Goal: Navigation & Orientation: Find specific page/section

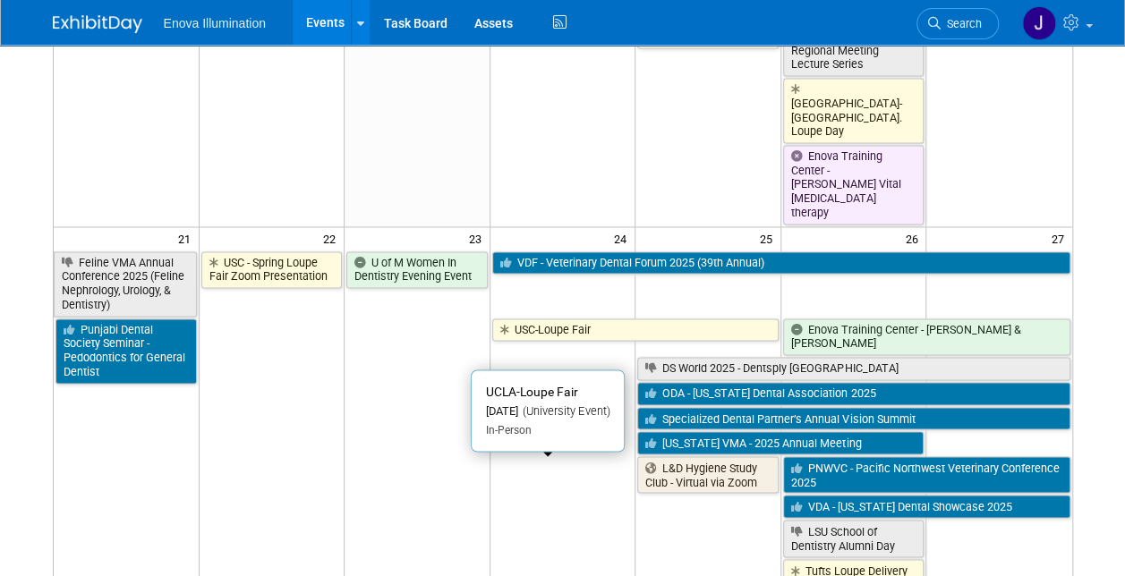
scroll to position [1253, 0]
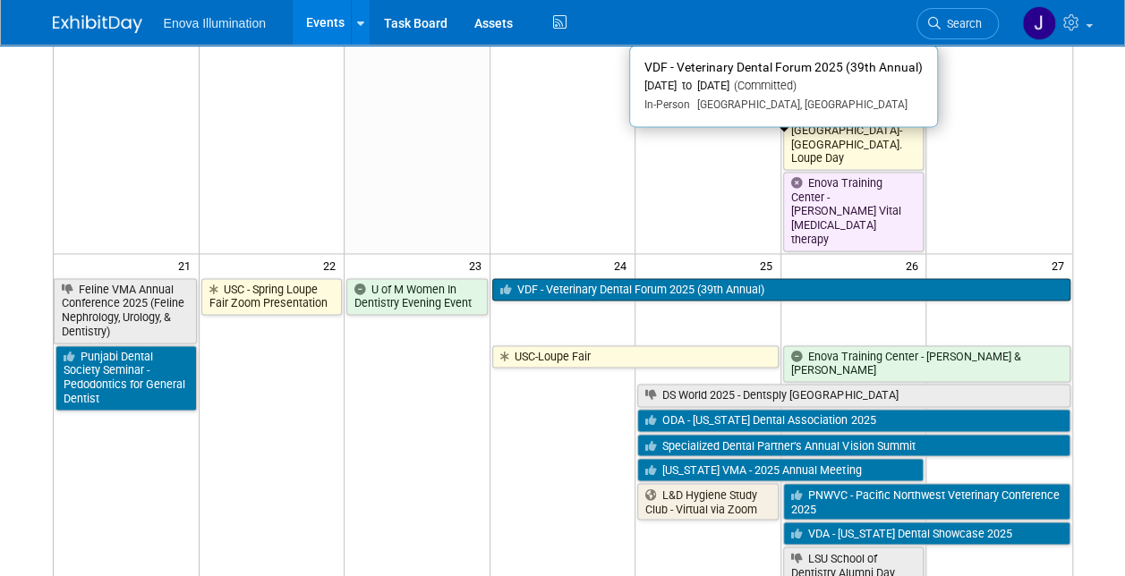
click at [562, 278] on link "VDF - Veterinary Dental Forum 2025 (39th Annual)" at bounding box center [781, 289] width 578 height 23
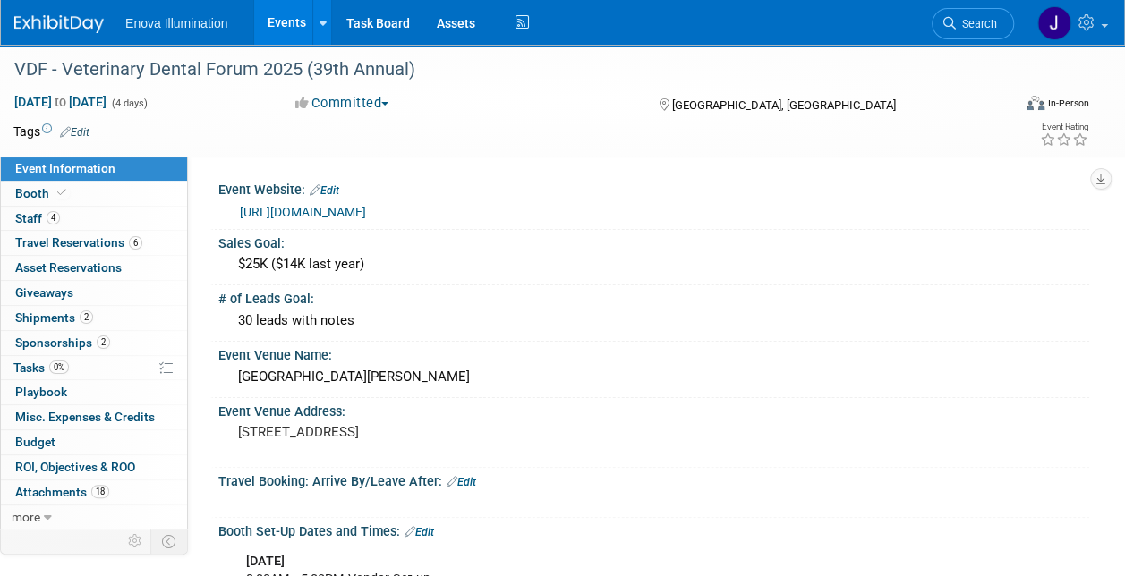
click at [291, 25] on link "Events" at bounding box center [286, 22] width 65 height 45
